Goal: Task Accomplishment & Management: Use online tool/utility

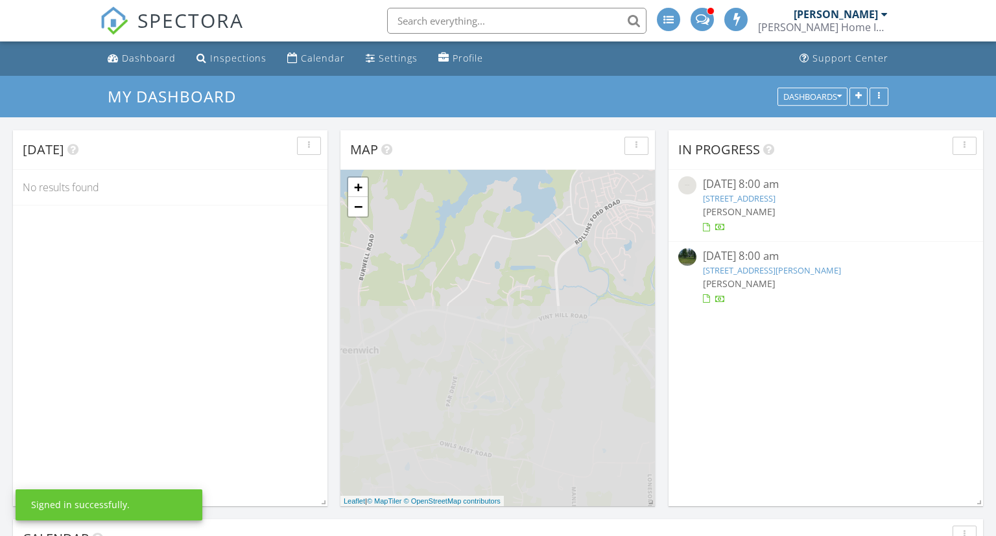
scroll to position [1050, 996]
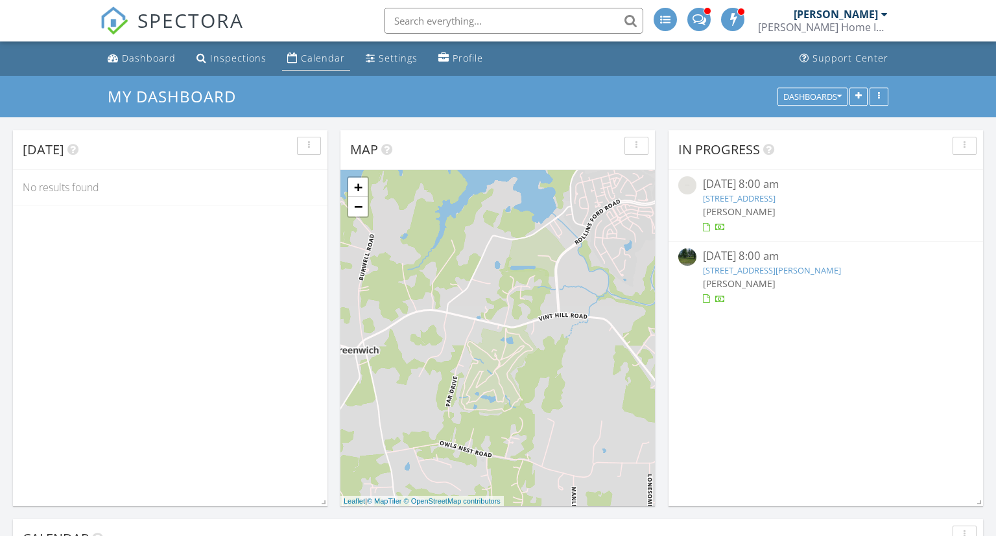
click at [333, 58] on div "Calendar" at bounding box center [323, 58] width 44 height 12
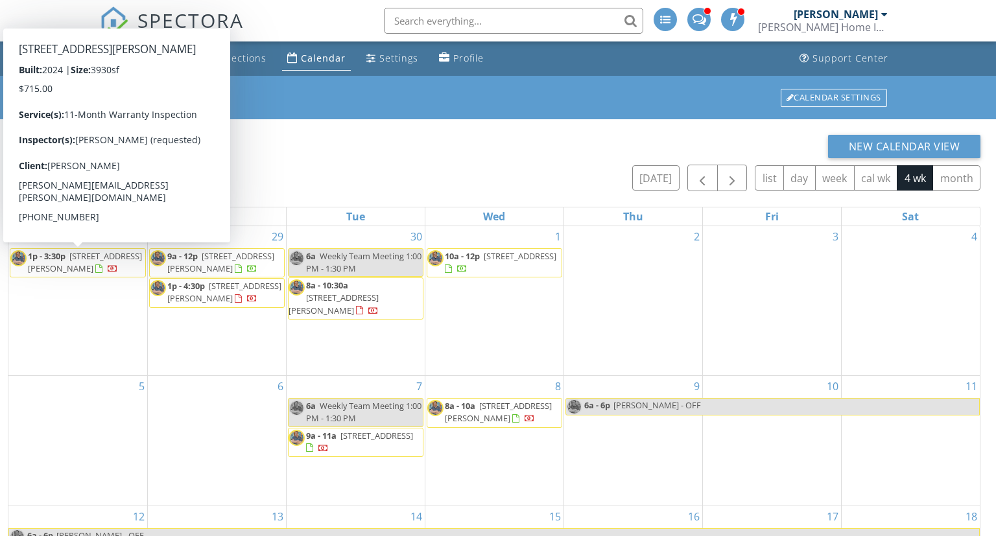
click at [89, 259] on span "42759 Cannon Chapel Dr , Leesburg 20176" at bounding box center [85, 262] width 114 height 24
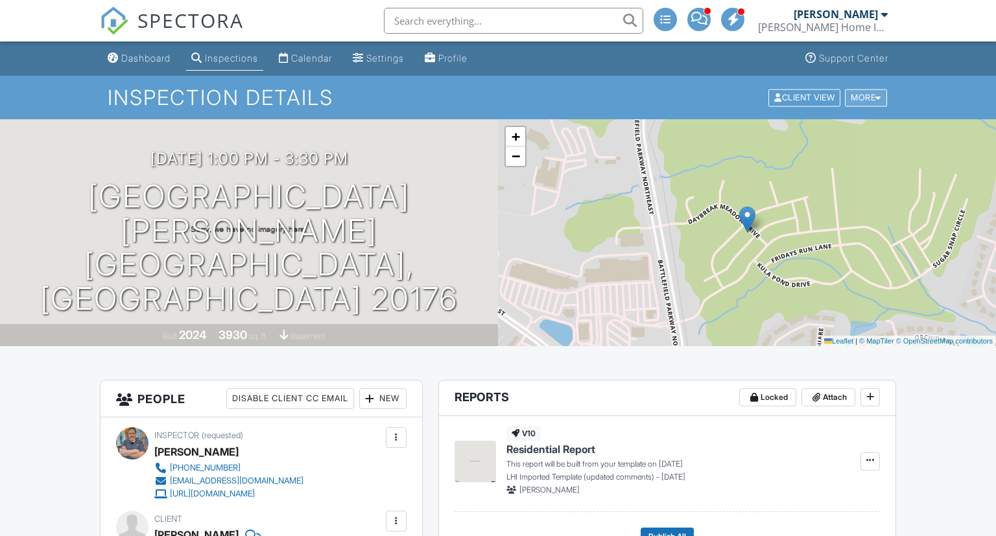
click at [865, 94] on div "More" at bounding box center [866, 98] width 42 height 18
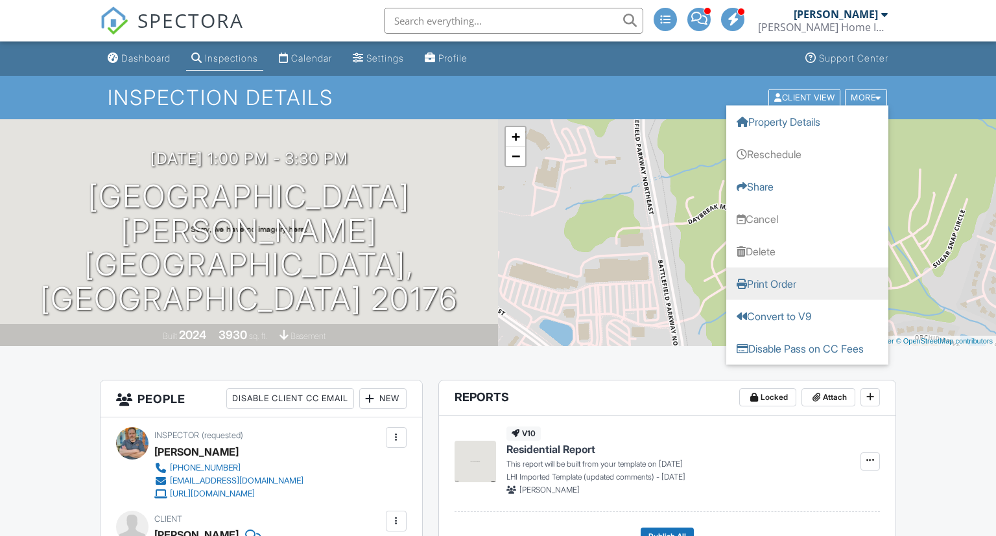
click at [777, 280] on link "Print Order" at bounding box center [807, 283] width 162 height 32
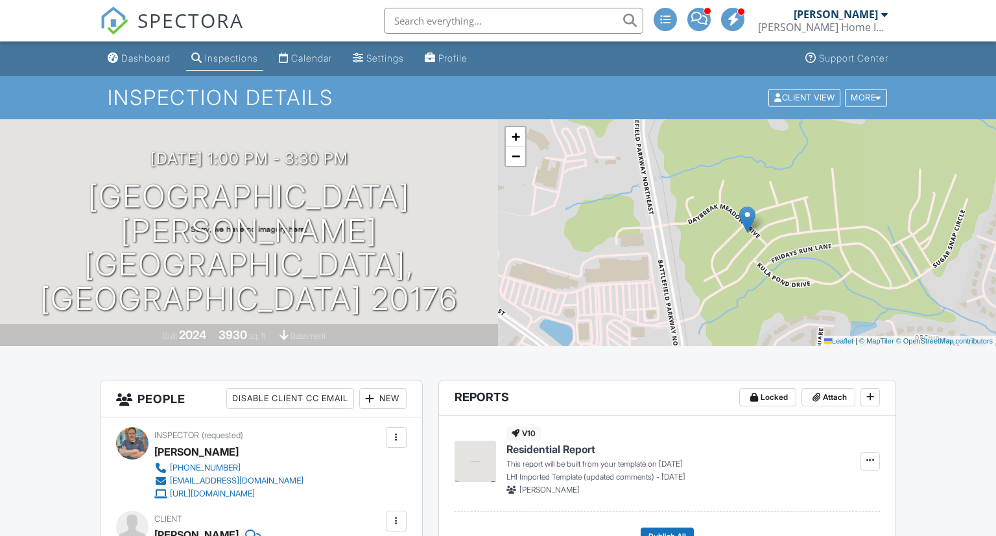
click at [630, 17] on input "text" at bounding box center [513, 21] width 259 height 26
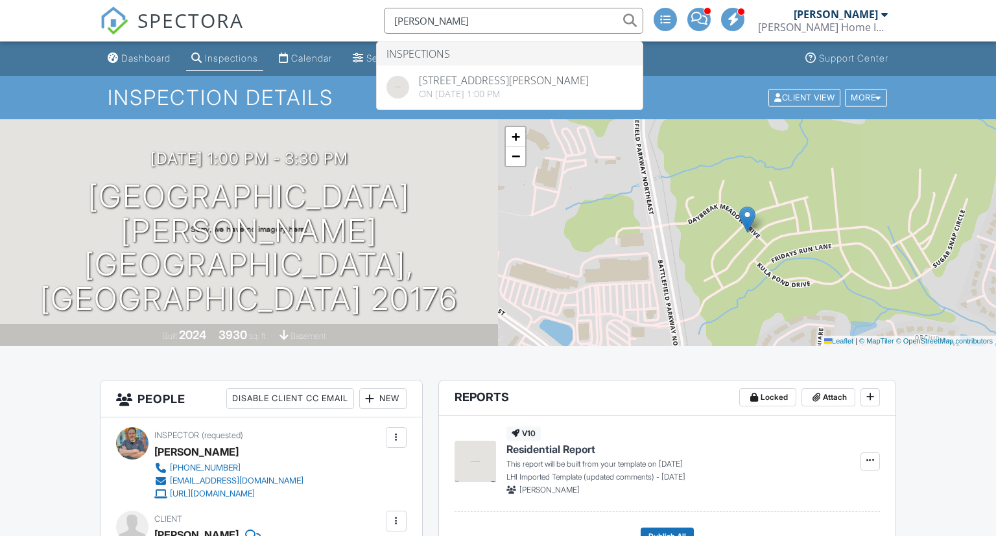
click at [416, 23] on input "[PERSON_NAME]" at bounding box center [513, 21] width 259 height 26
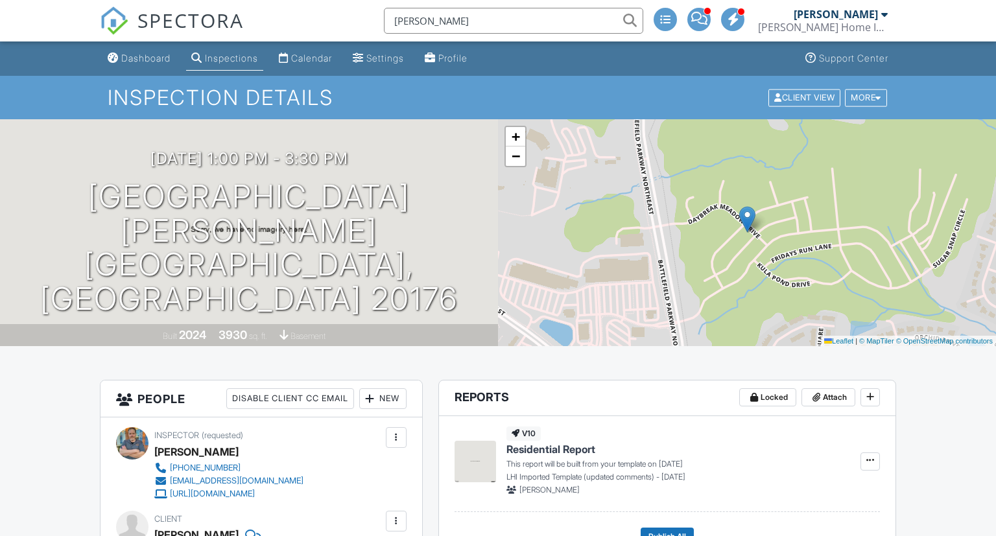
click at [630, 21] on input "[PERSON_NAME]" at bounding box center [513, 21] width 259 height 26
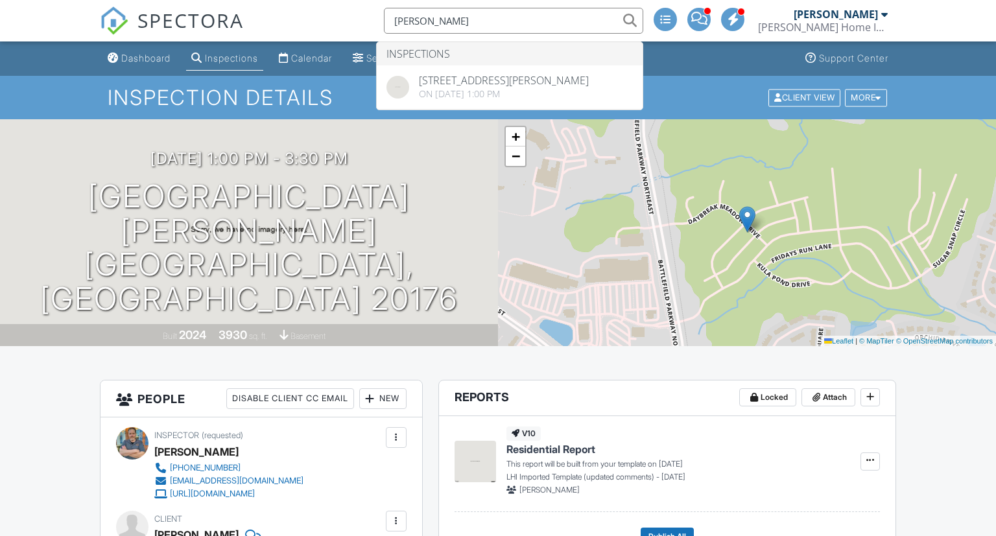
click at [630, 21] on input "[PERSON_NAME]" at bounding box center [513, 21] width 259 height 26
type input "[PERSON_NAME]"
